Goal: Check status: Check status

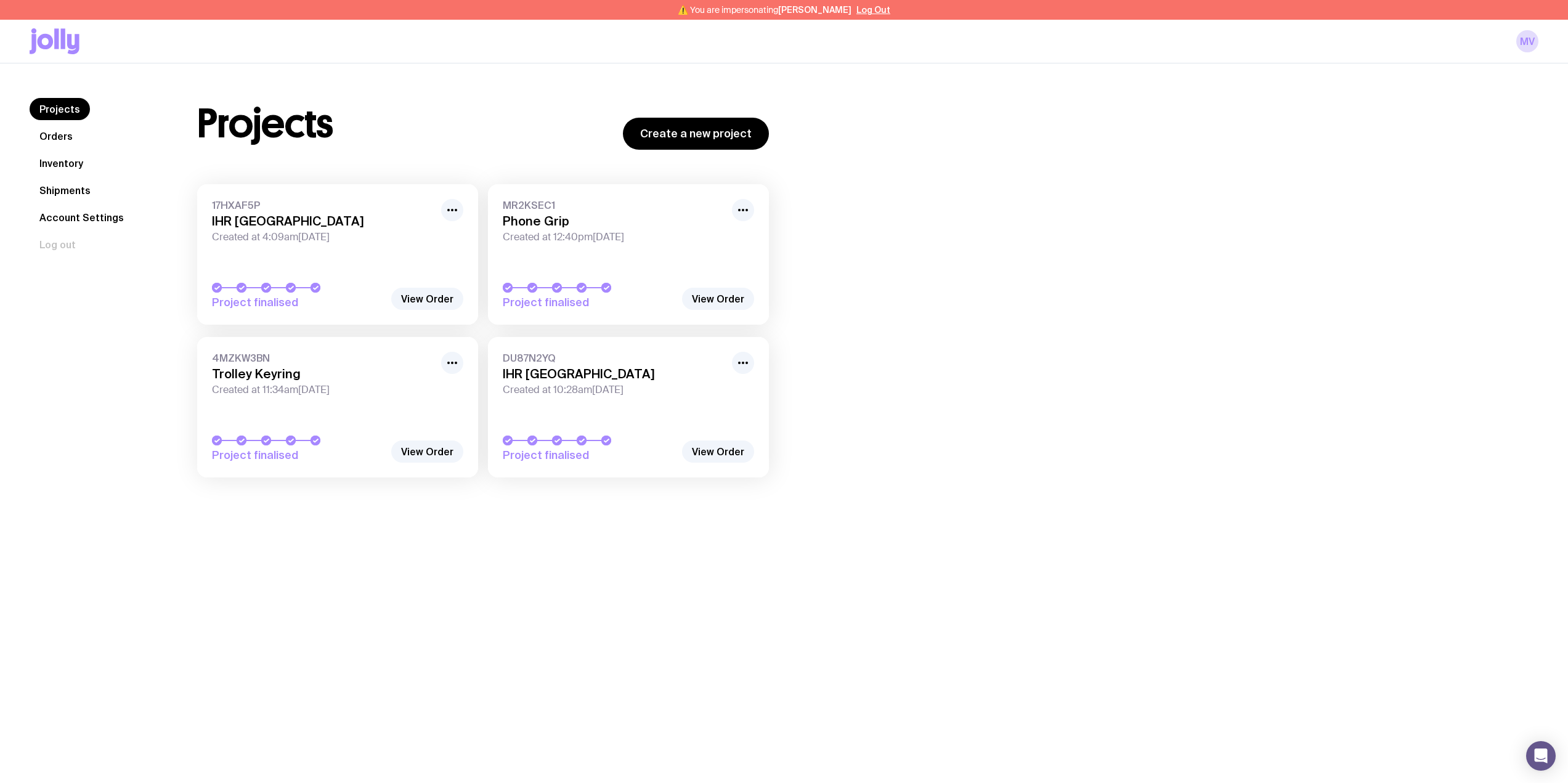
click at [64, 138] on link "Orders" at bounding box center [56, 136] width 53 height 23
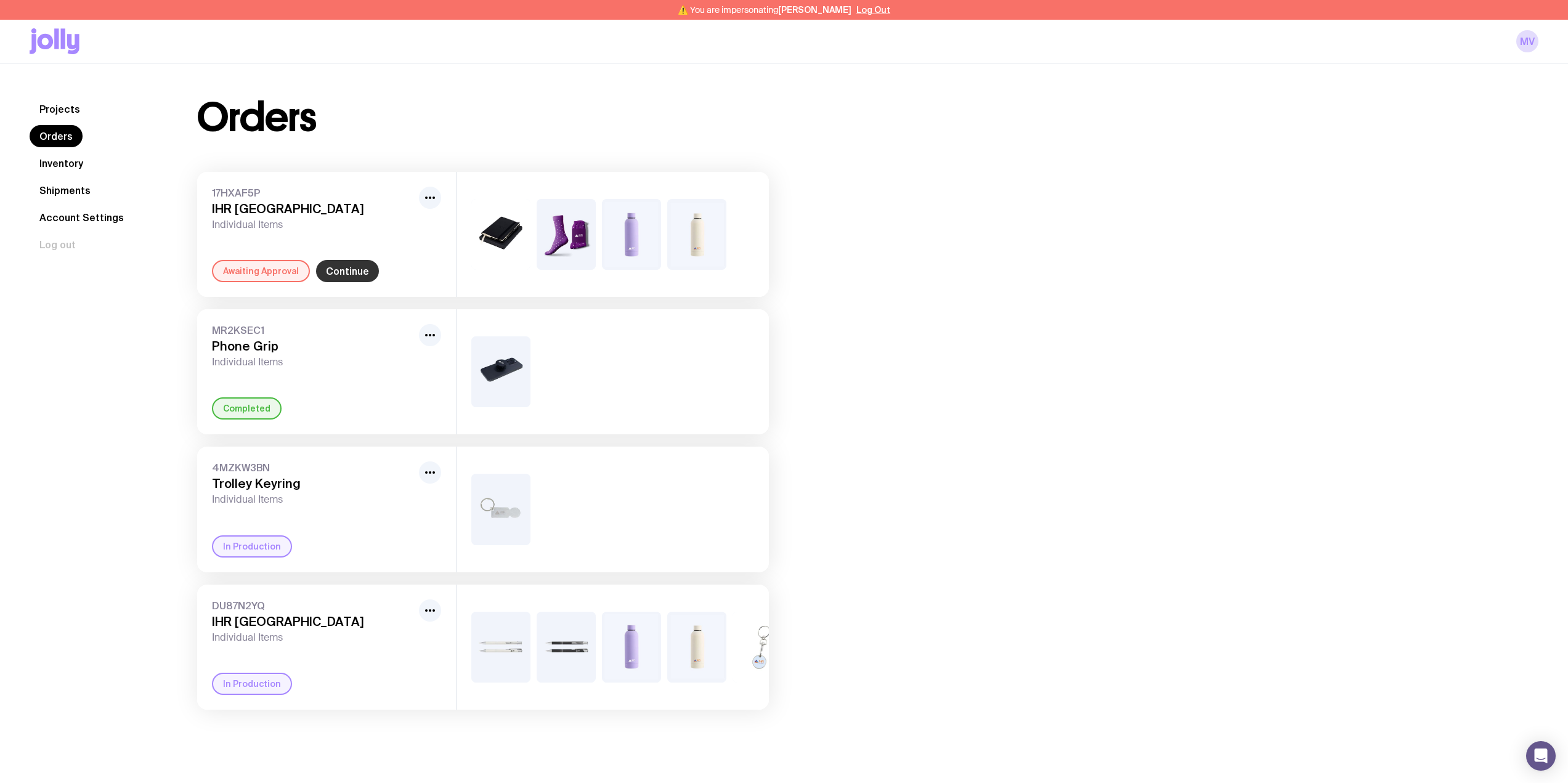
click at [335, 272] on link "Continue" at bounding box center [347, 271] width 63 height 23
